Goal: Use online tool/utility: Utilize a website feature to perform a specific function

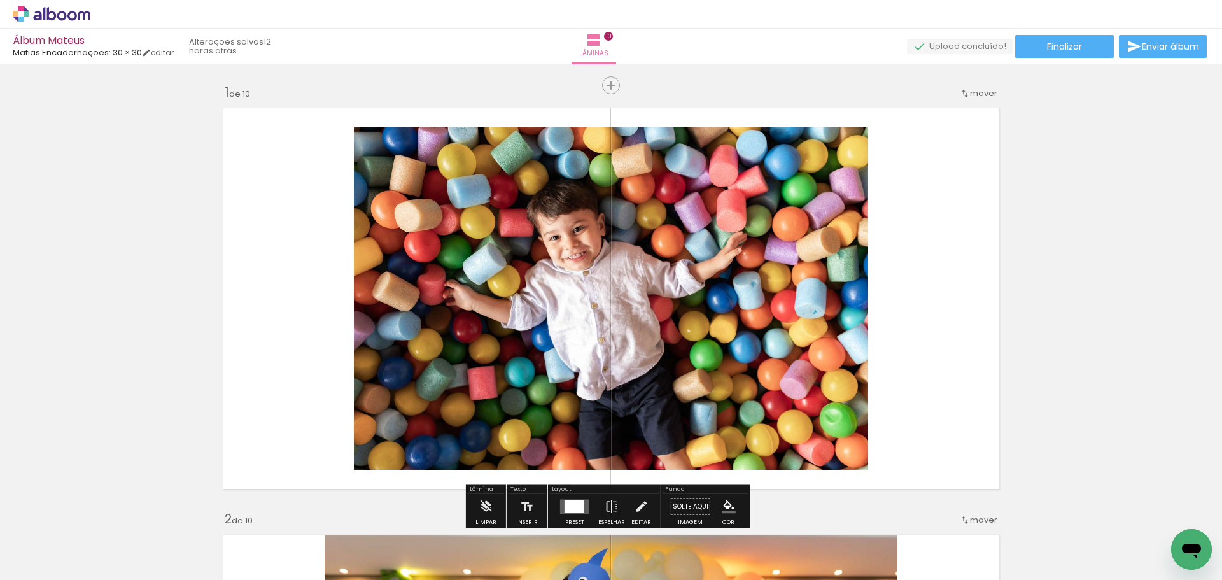
scroll to position [64, 0]
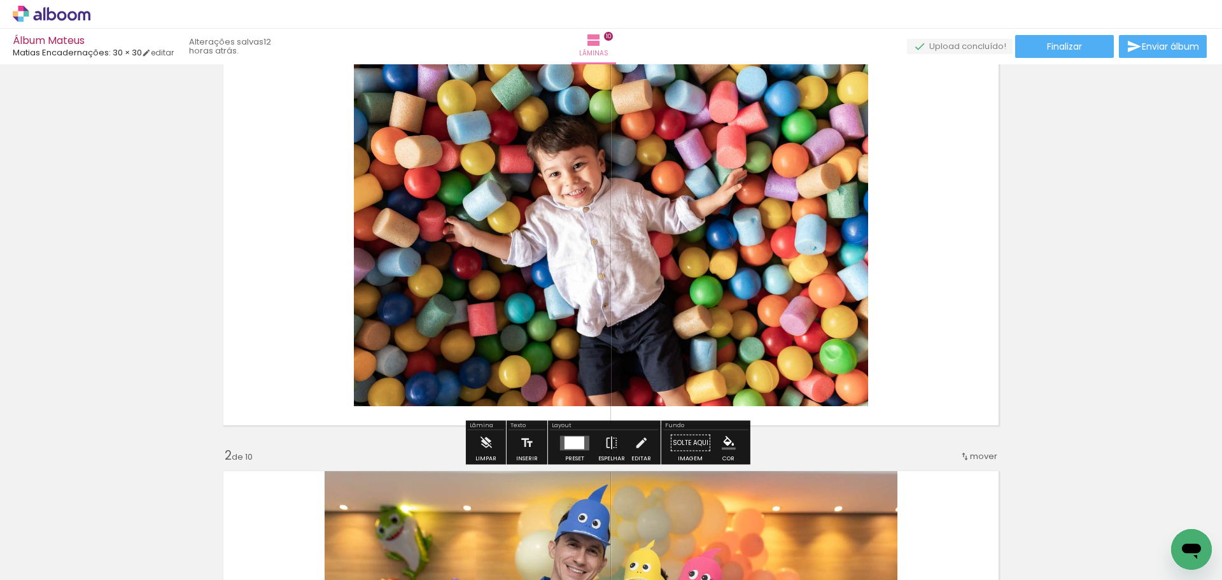
click at [572, 440] on div at bounding box center [574, 442] width 20 height 13
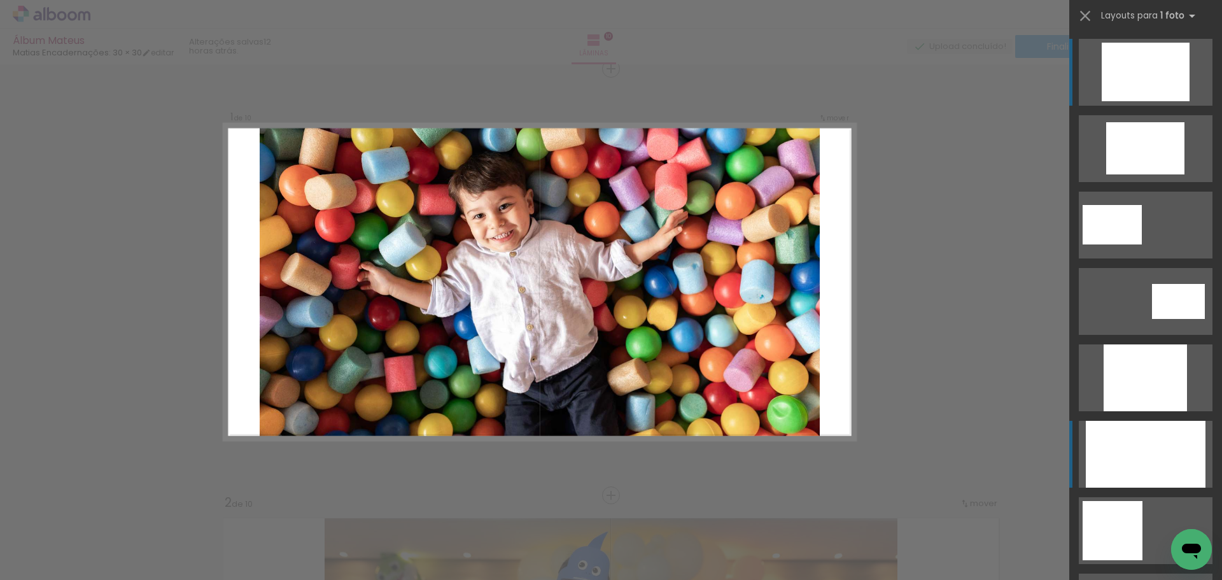
scroll to position [649, 0]
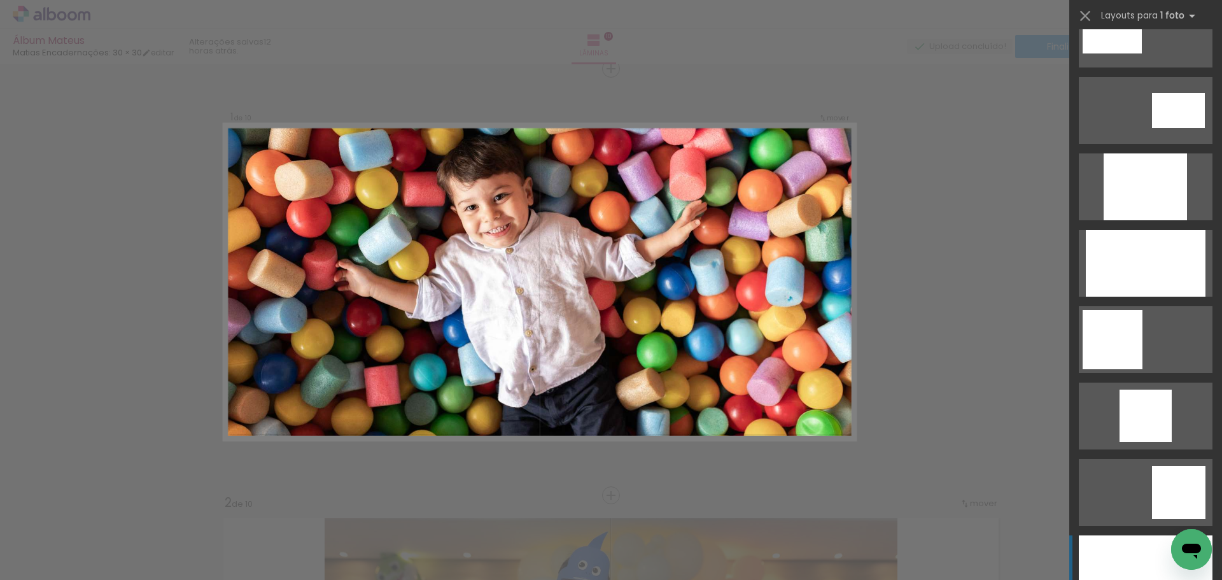
click at [1141, 548] on div at bounding box center [1145, 568] width 134 height 67
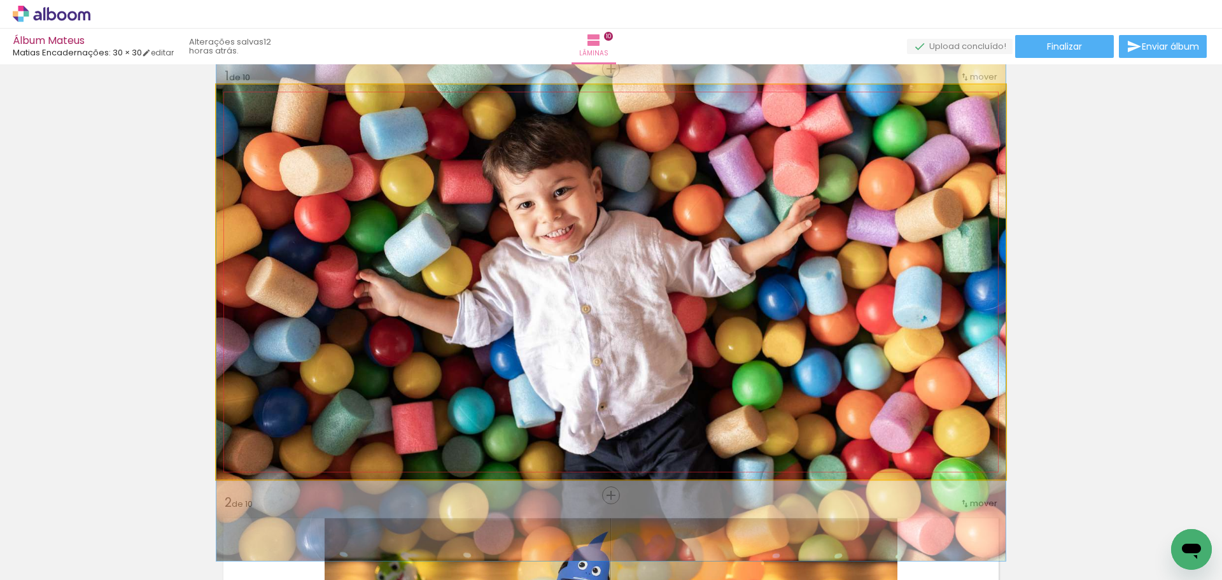
drag, startPoint x: 596, startPoint y: 275, endPoint x: 594, endPoint y: 291, distance: 16.1
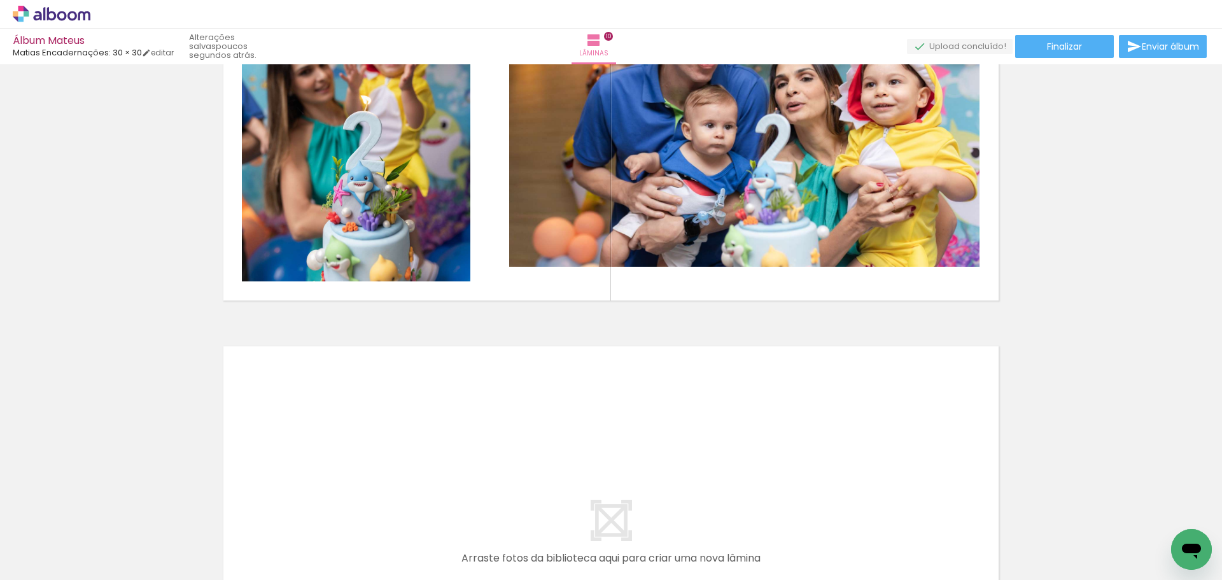
scroll to position [4303, 0]
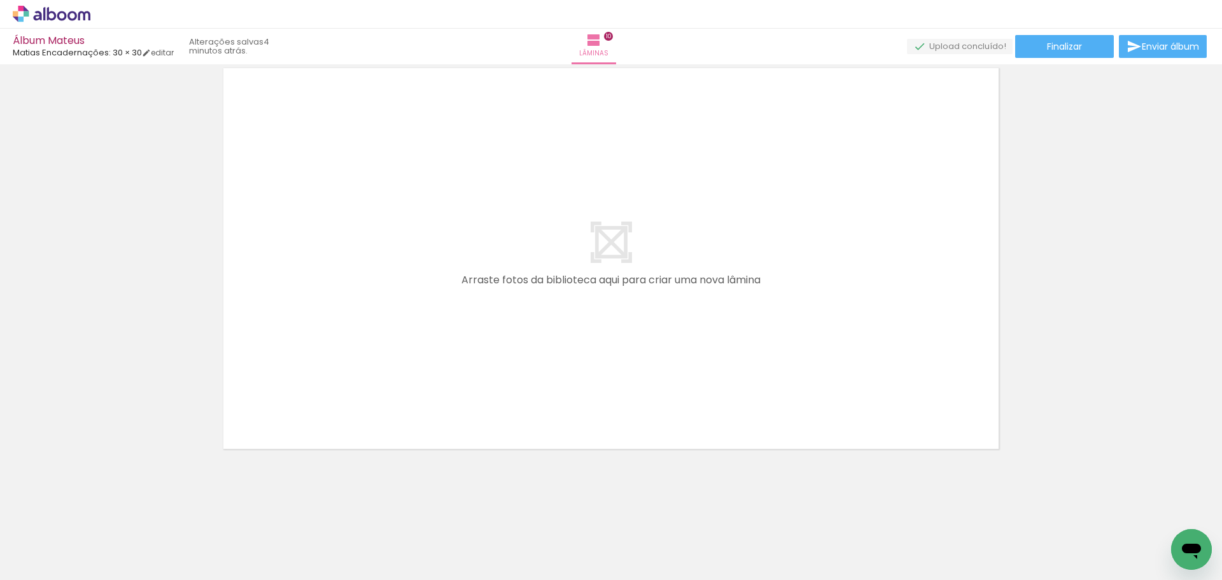
scroll to position [649, 0]
